Goal: Transaction & Acquisition: Purchase product/service

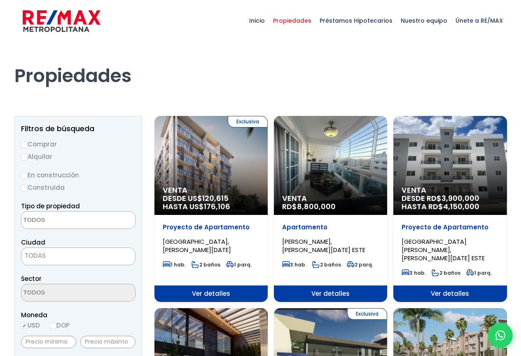
select select
click at [25, 145] on input "Comprar" at bounding box center [24, 144] width 7 height 7
radio input "true"
click at [25, 145] on input "Comprar" at bounding box center [24, 144] width 7 height 7
click at [29, 220] on textarea "Search" at bounding box center [61, 220] width 80 height 18
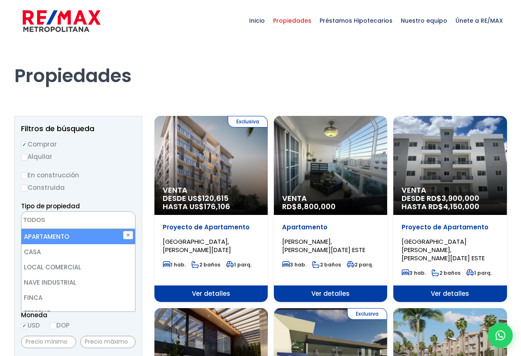
click at [44, 237] on li "APARTAMENTO" at bounding box center [78, 236] width 114 height 15
select select "apartment"
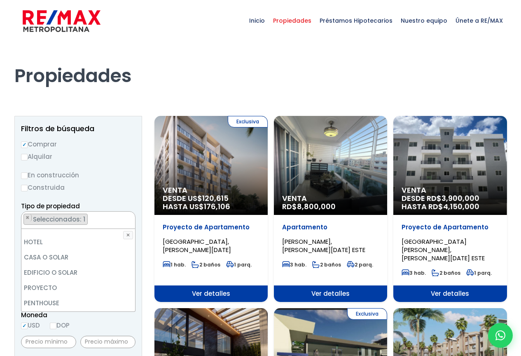
scroll to position [162, 0]
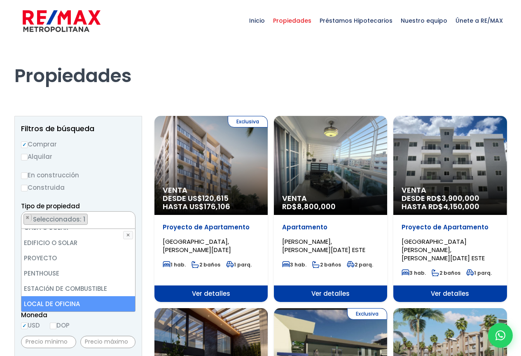
click at [34, 323] on label "USD" at bounding box center [30, 325] width 19 height 10
click at [0, 0] on input "USD" at bounding box center [0, 0] width 0 height 0
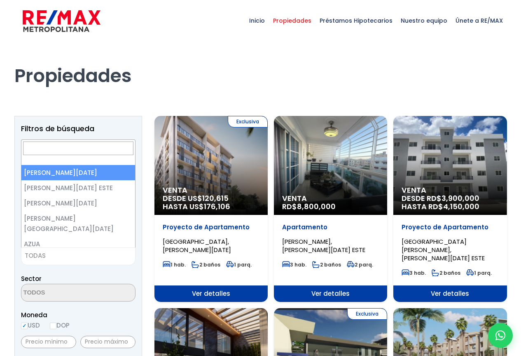
click at [49, 253] on span "TODAS" at bounding box center [78, 256] width 114 height 12
select select "1"
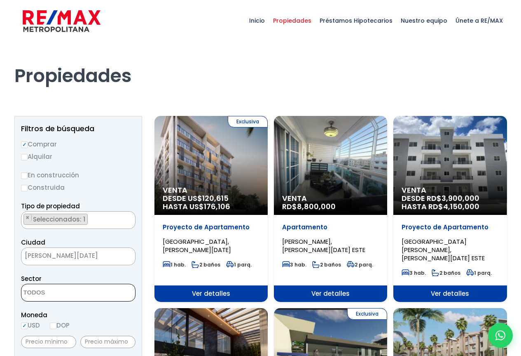
click at [33, 291] on textarea "Search" at bounding box center [61, 293] width 80 height 18
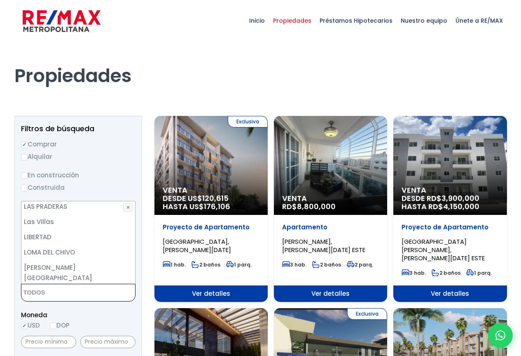
scroll to position [2164, 0]
click at [52, 299] on li "LOS CACICAZGOS" at bounding box center [78, 306] width 114 height 15
select select "61"
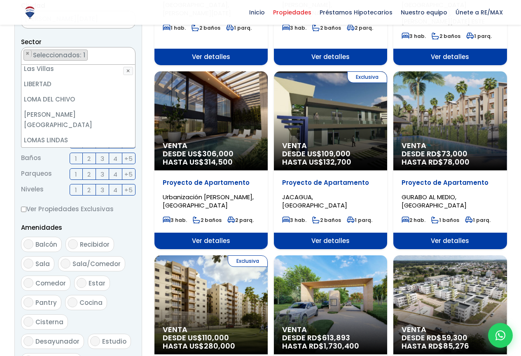
scroll to position [330, 0]
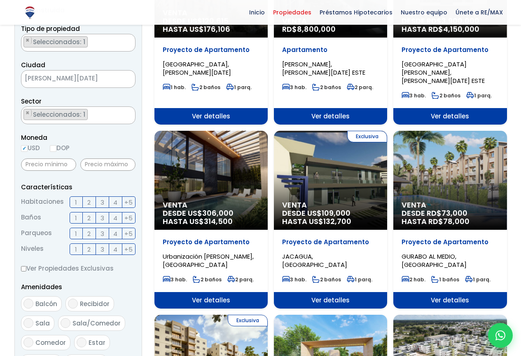
click at [114, 331] on form "Comprar Alquilar En construcción Construida Tipo de propiedad APARTAMENTO CASA …" at bounding box center [78, 226] width 115 height 529
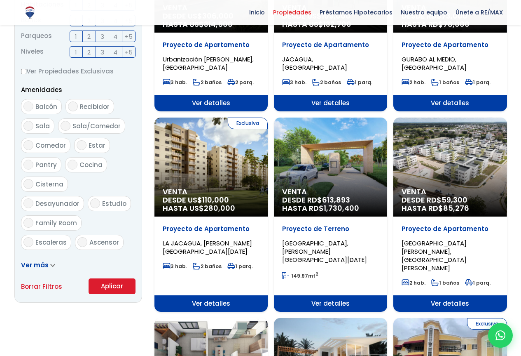
scroll to position [378, 0]
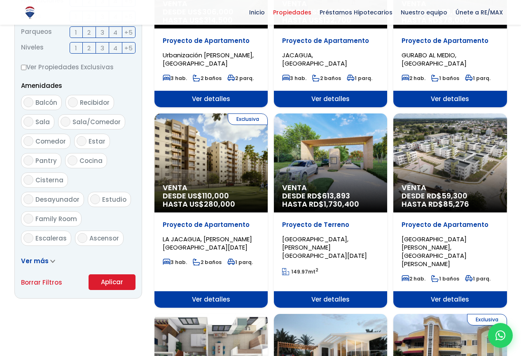
click at [107, 281] on button "Aplicar" at bounding box center [112, 282] width 47 height 16
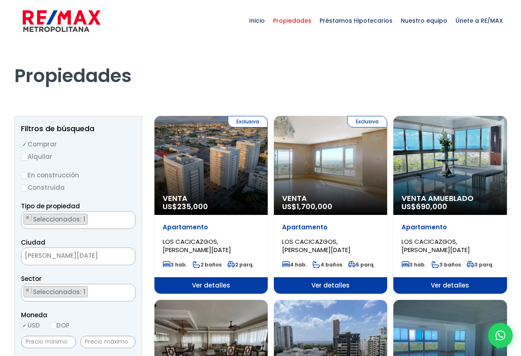
select select "61"
click at [218, 246] on span "LOS CACICAZGOS, SANTO DOMINGO DE GUZMÁN" at bounding box center [197, 245] width 68 height 17
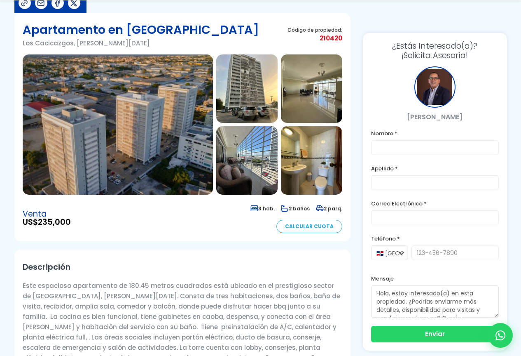
scroll to position [165, 0]
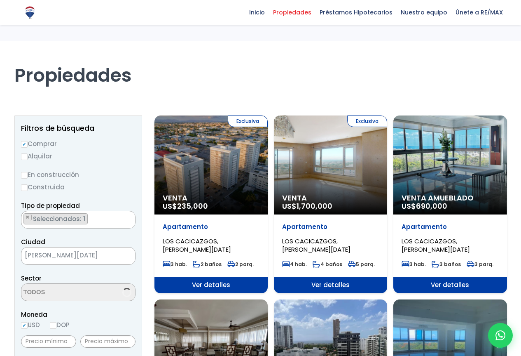
scroll to position [124, 0]
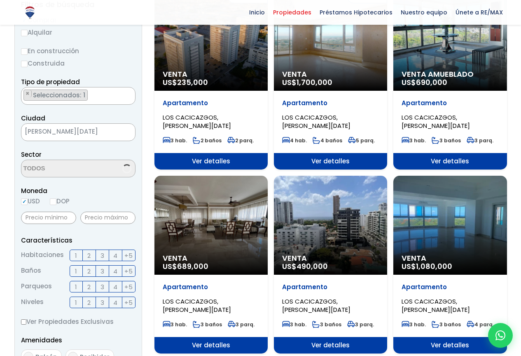
select select "61"
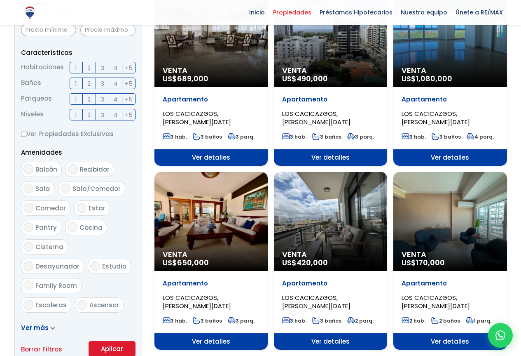
scroll to position [330, 0]
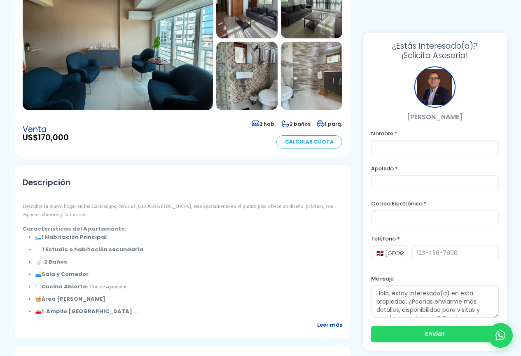
scroll to position [165, 0]
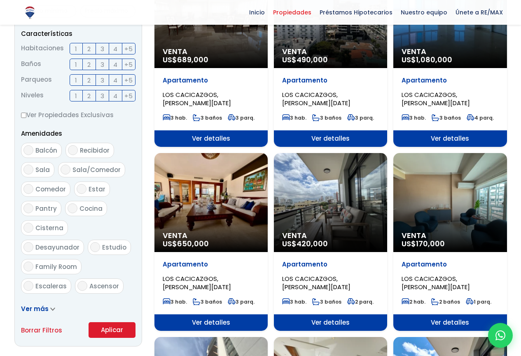
scroll to position [330, 0]
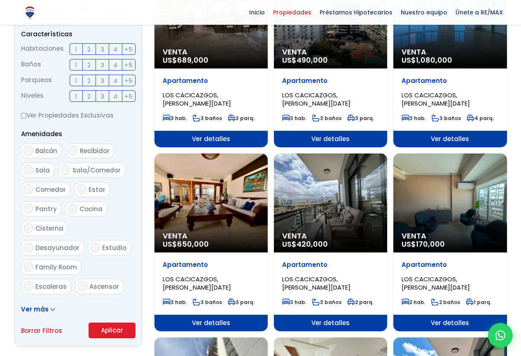
select select "61"
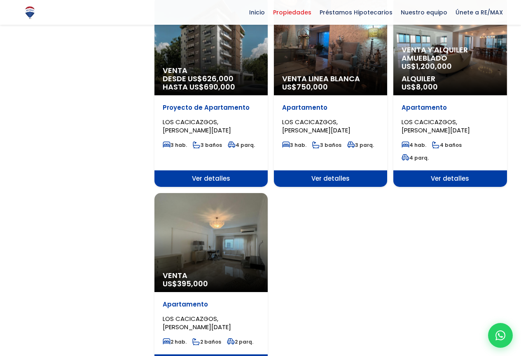
scroll to position [948, 0]
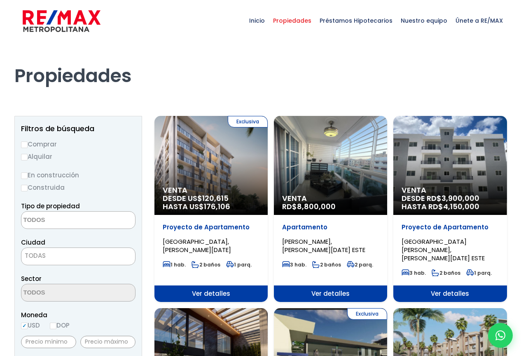
select select
click at [40, 143] on label "Comprar" at bounding box center [78, 144] width 115 height 10
click at [28, 143] on input "Comprar" at bounding box center [24, 144] width 7 height 7
radio input "true"
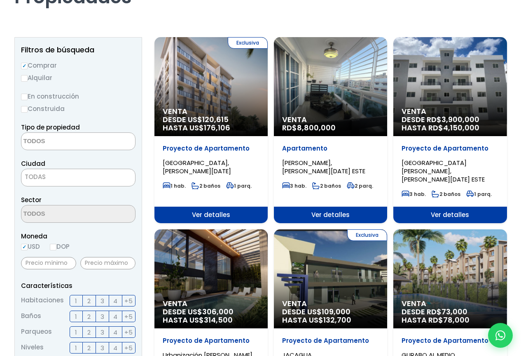
scroll to position [82, 0]
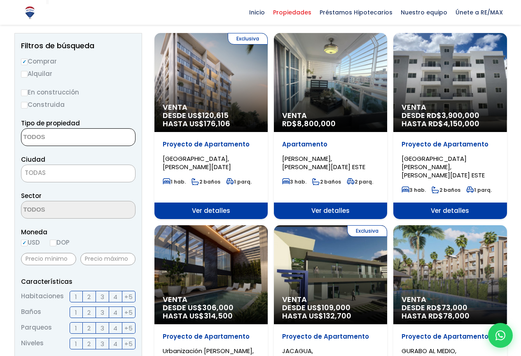
click at [28, 138] on textarea "Search" at bounding box center [61, 138] width 80 height 18
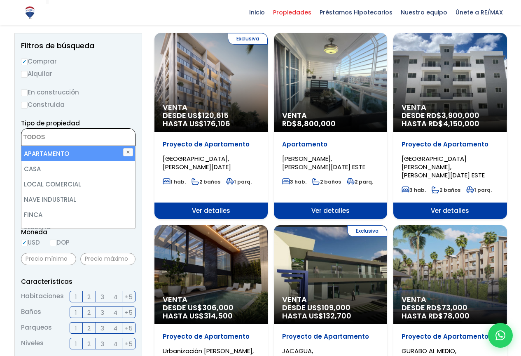
click at [42, 154] on li "APARTAMENTO" at bounding box center [78, 153] width 114 height 15
select select "apartment"
click at [42, 154] on li "APARTAMENTO" at bounding box center [78, 153] width 114 height 15
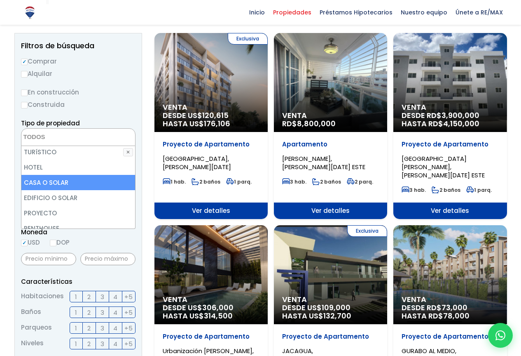
scroll to position [0, 0]
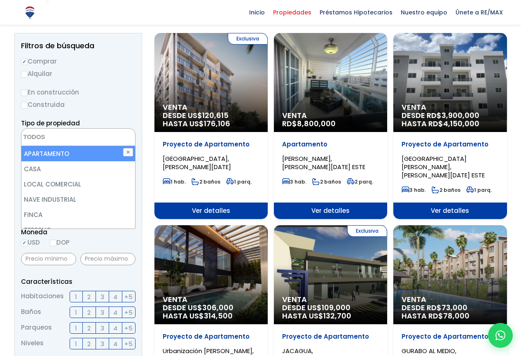
click at [54, 153] on li "APARTAMENTO" at bounding box center [78, 153] width 114 height 15
select select "apartment"
click at [54, 153] on li "APARTAMENTO" at bounding box center [78, 153] width 114 height 15
select select "apartment"
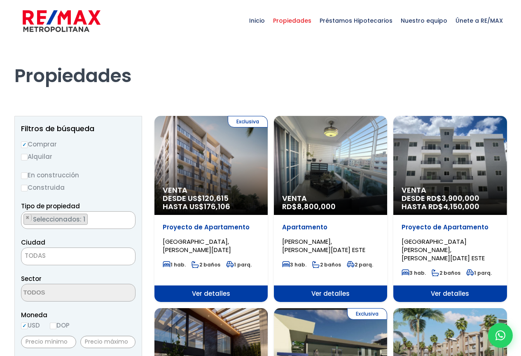
click at [39, 189] on label "Construida" at bounding box center [78, 187] width 115 height 10
click at [0, 0] on input "Construida" at bounding box center [0, 0] width 0 height 0
click at [59, 188] on label "Construida" at bounding box center [78, 187] width 115 height 10
click at [0, 0] on input "Construida" at bounding box center [0, 0] width 0 height 0
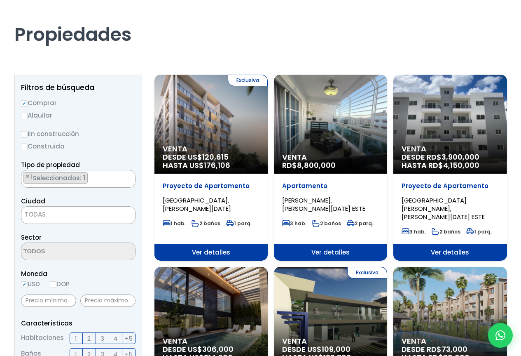
scroll to position [82, 0]
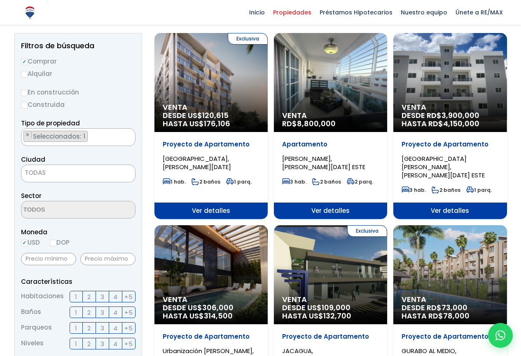
click at [31, 173] on span "TODAS" at bounding box center [35, 172] width 21 height 9
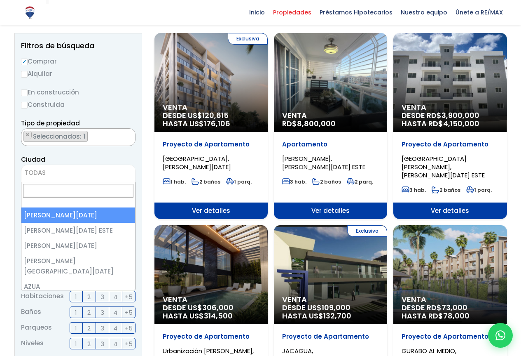
select select "1"
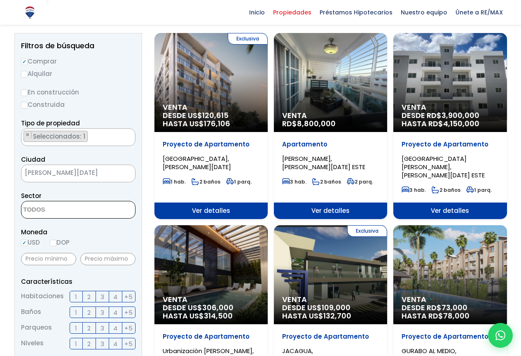
click at [28, 207] on textarea "Search" at bounding box center [61, 210] width 80 height 18
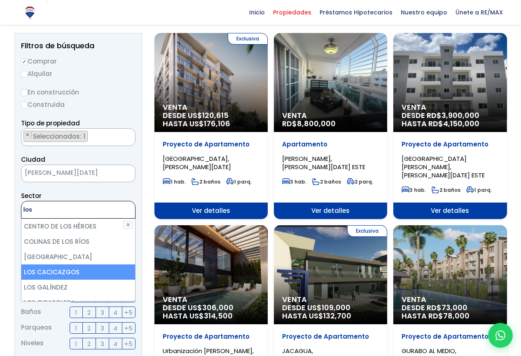
type textarea "los"
click at [56, 274] on li "LOS CACICAZGOS" at bounding box center [78, 271] width 114 height 15
select select "61"
click at [56, 274] on li "LOS CACICAZGOS" at bounding box center [78, 271] width 114 height 15
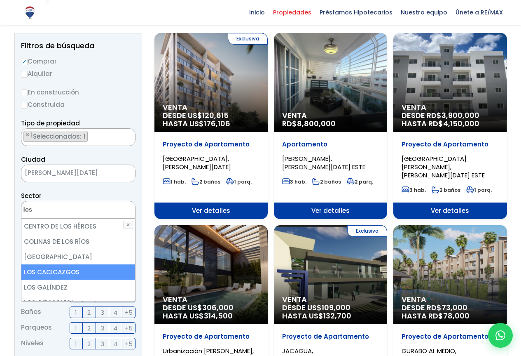
click at [59, 272] on li "LOS CACICAZGOS" at bounding box center [78, 271] width 114 height 15
select select "61"
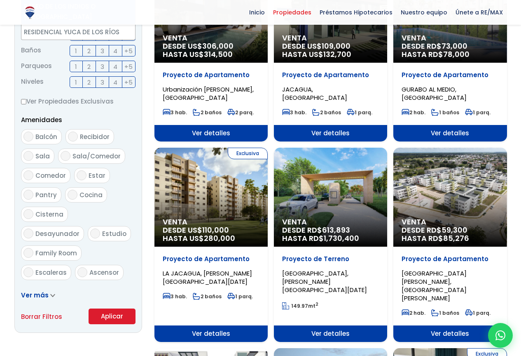
scroll to position [371, 0]
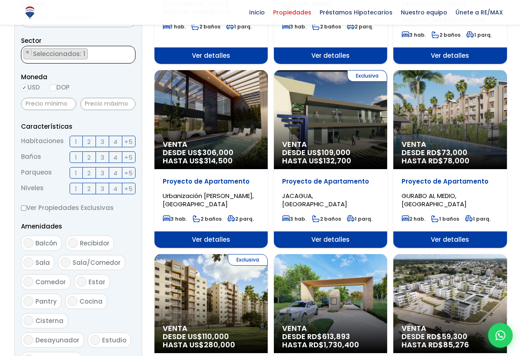
click at [111, 287] on form "Comprar Alquilar En construcción Construida Tipo de propiedad APARTAMENTO CASA …" at bounding box center [78, 165] width 115 height 529
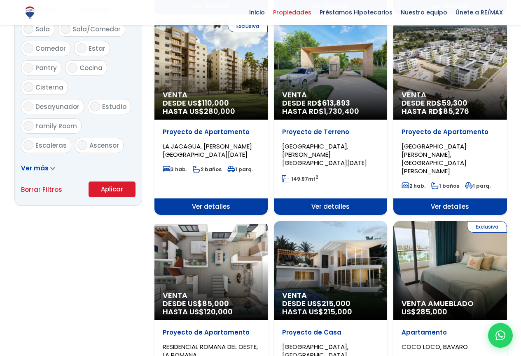
scroll to position [501, 0]
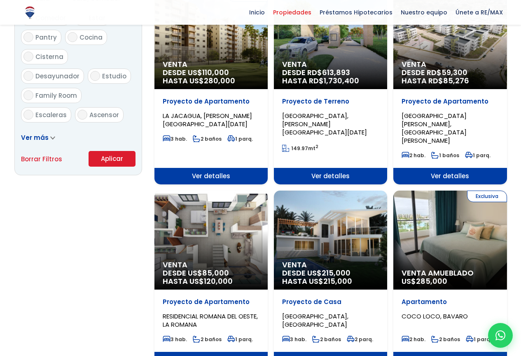
click at [112, 159] on button "Aplicar" at bounding box center [112, 159] width 47 height 16
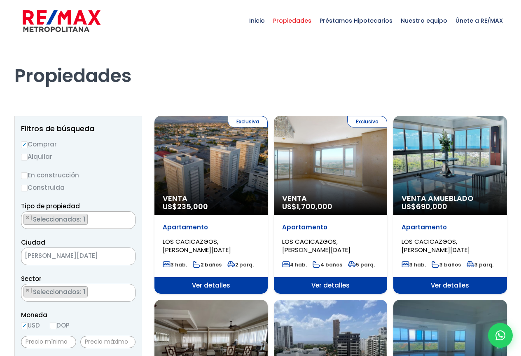
select select "61"
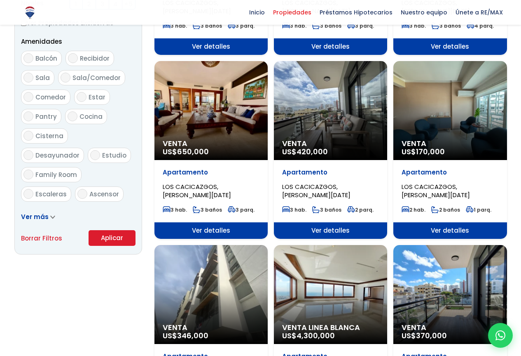
scroll to position [494, 0]
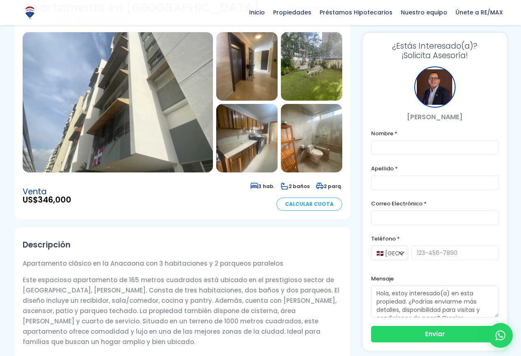
scroll to position [82, 0]
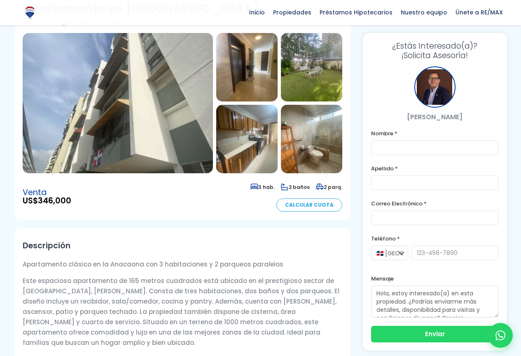
click at [241, 76] on img at bounding box center [246, 67] width 61 height 68
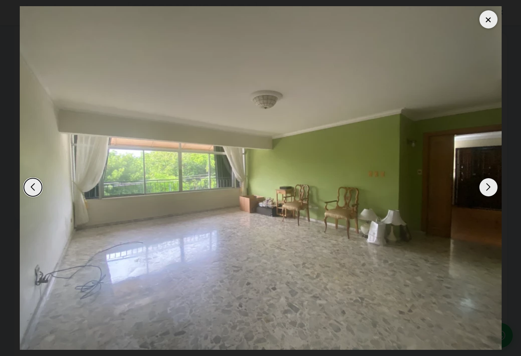
click at [489, 186] on div "Next slide" at bounding box center [489, 187] width 18 height 18
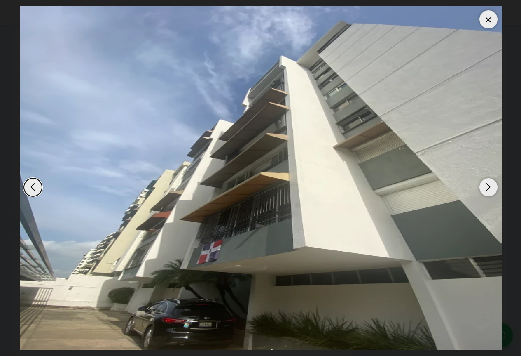
click at [489, 186] on div "Next slide" at bounding box center [489, 187] width 18 height 18
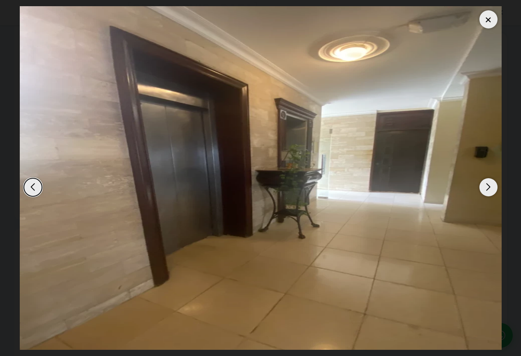
click at [489, 186] on div "Next slide" at bounding box center [489, 187] width 18 height 18
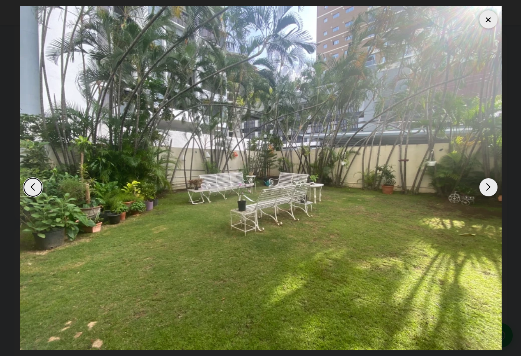
click at [489, 186] on div "Next slide" at bounding box center [489, 187] width 18 height 18
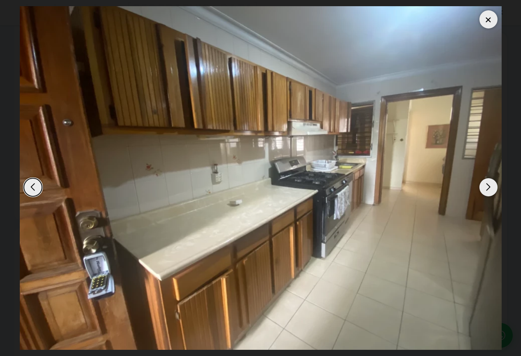
click at [489, 186] on div "Next slide" at bounding box center [489, 187] width 18 height 18
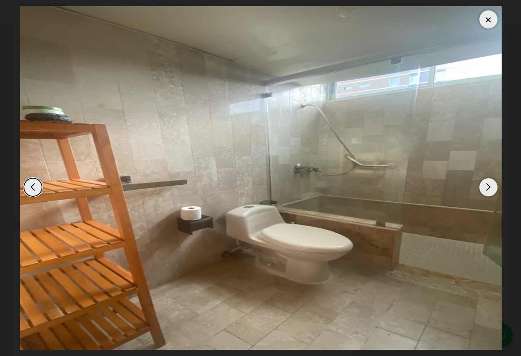
click at [489, 186] on div "Next slide" at bounding box center [489, 187] width 18 height 18
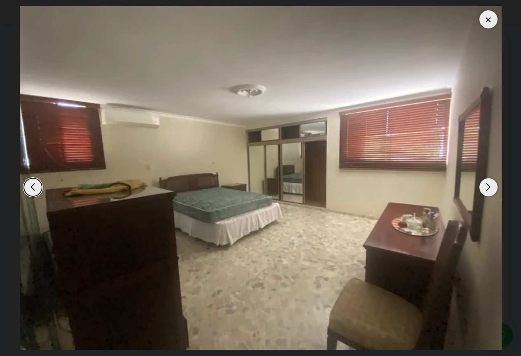
click at [489, 186] on div "Next slide" at bounding box center [489, 187] width 18 height 18
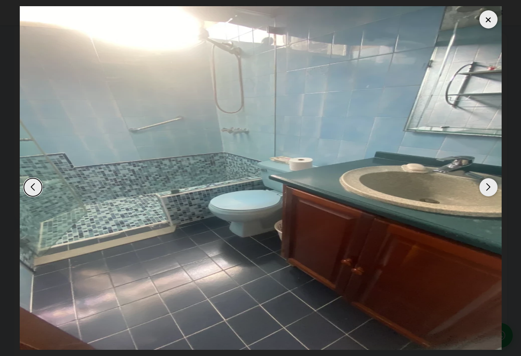
click at [489, 186] on div "Next slide" at bounding box center [489, 187] width 18 height 18
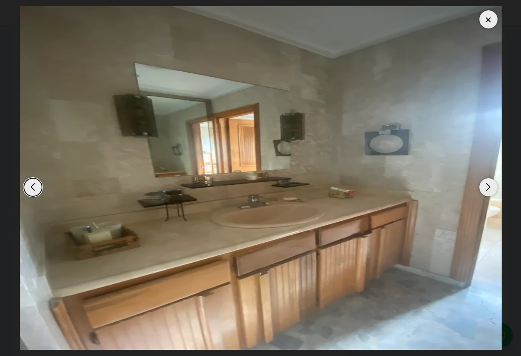
click at [489, 186] on div "Next slide" at bounding box center [489, 187] width 18 height 18
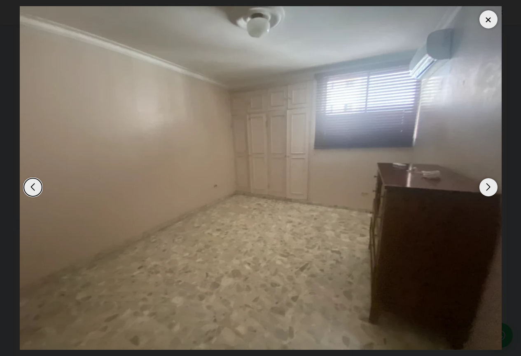
click at [489, 186] on div "Next slide" at bounding box center [489, 187] width 18 height 18
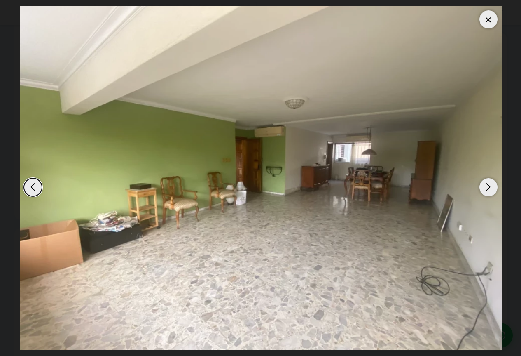
click at [489, 186] on div "Next slide" at bounding box center [489, 187] width 18 height 18
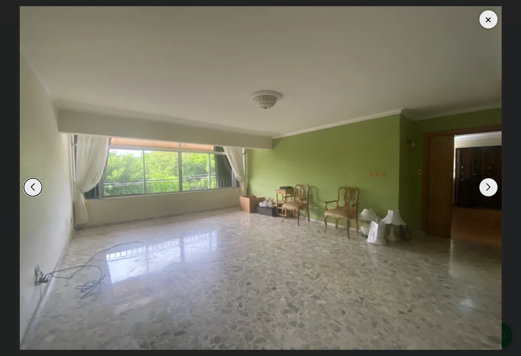
click at [489, 186] on div "Next slide" at bounding box center [489, 187] width 18 height 18
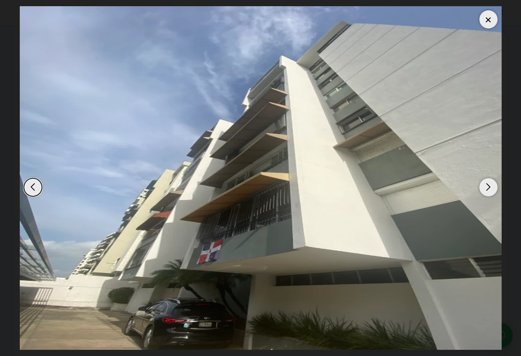
click at [490, 20] on div at bounding box center [489, 19] width 18 height 18
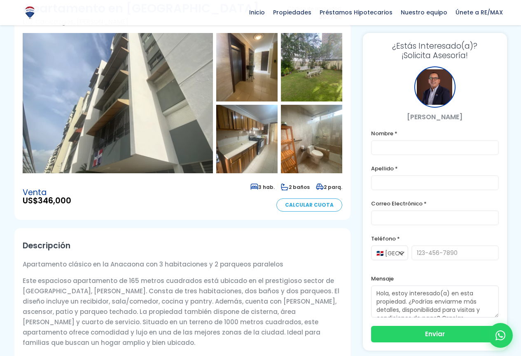
click at [490, 20] on link "Únete a RE/MAX" at bounding box center [480, 12] width 56 height 25
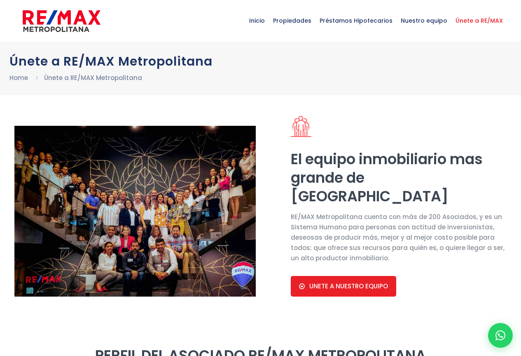
select select "DO"
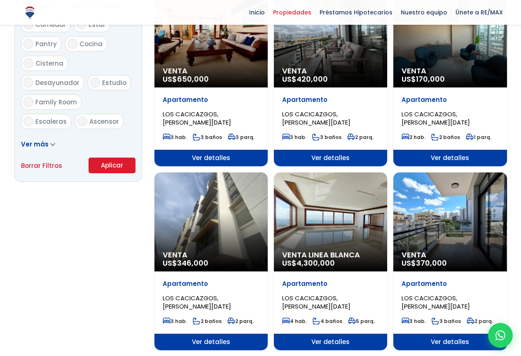
scroll to position [1374, 0]
select select "61"
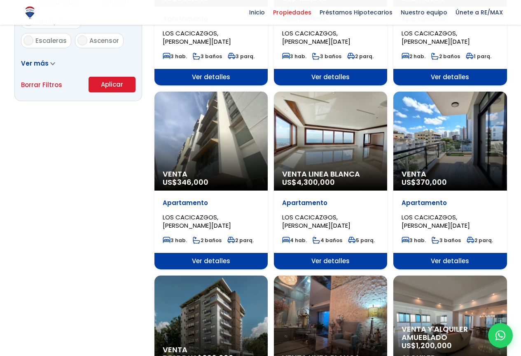
scroll to position [659, 0]
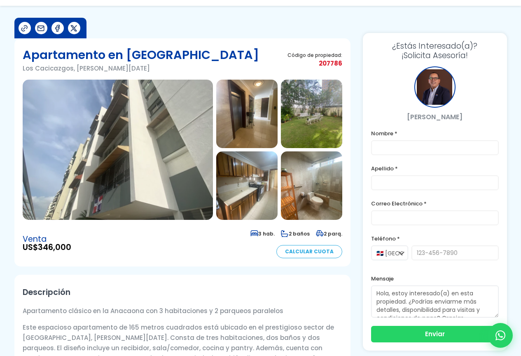
scroll to position [124, 0]
